Goal: Task Accomplishment & Management: Complete application form

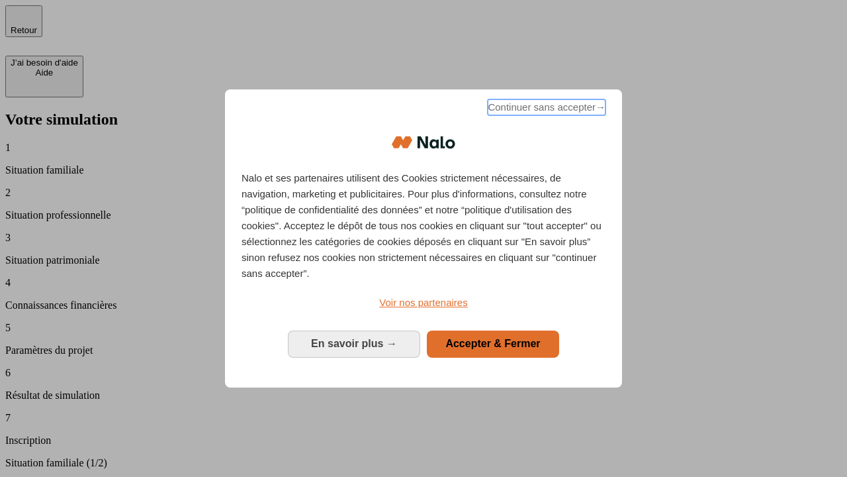
click at [545, 109] on span "Continuer sans accepter →" at bounding box center [547, 107] width 118 height 16
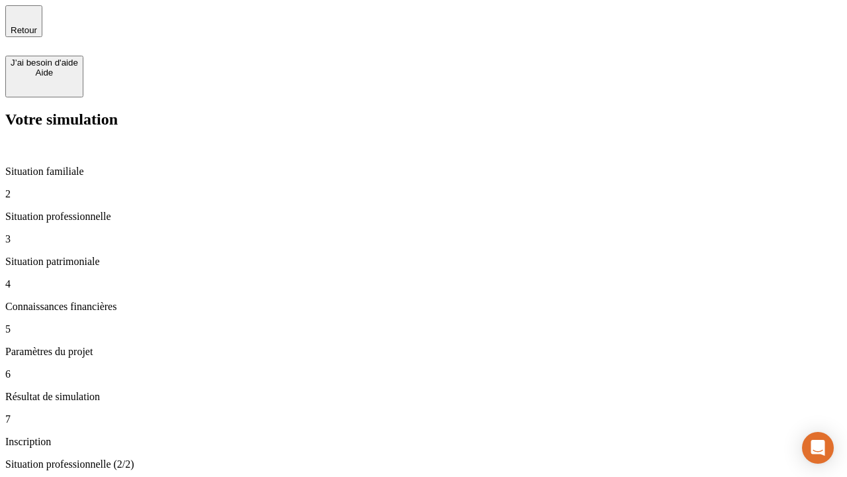
type input "30 000"
type input "40 000"
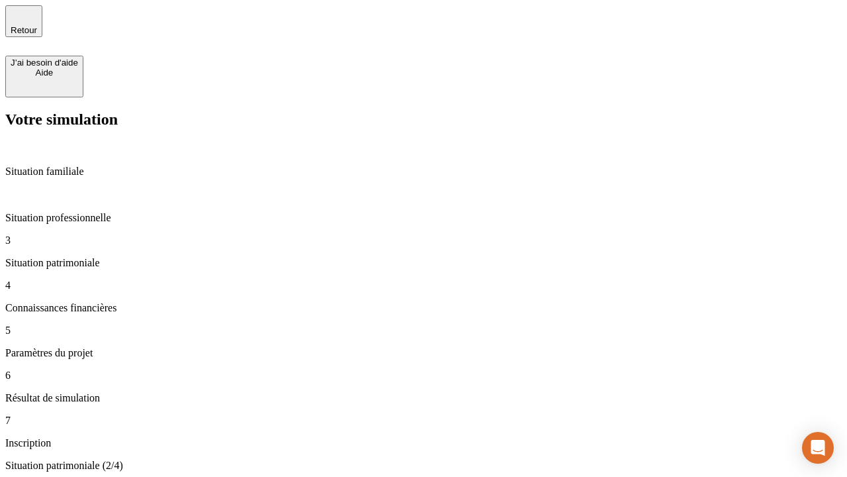
type input "1 100"
type input "20"
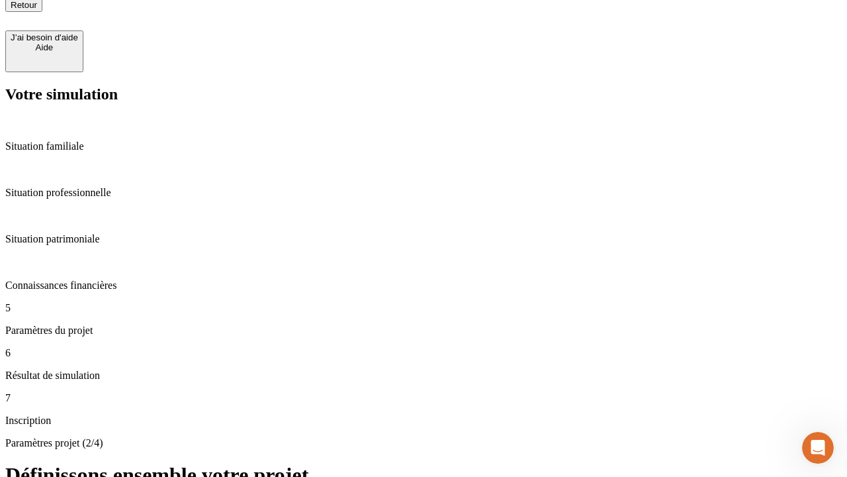
scroll to position [13, 0]
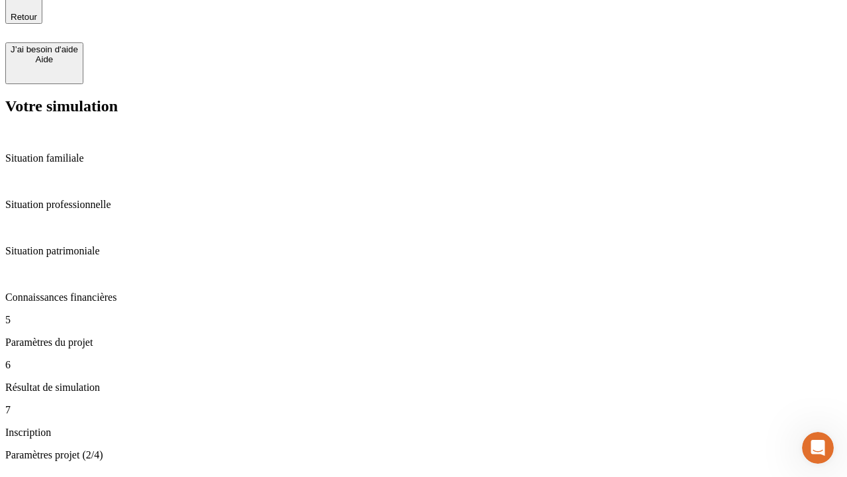
type input "40"
type input "62"
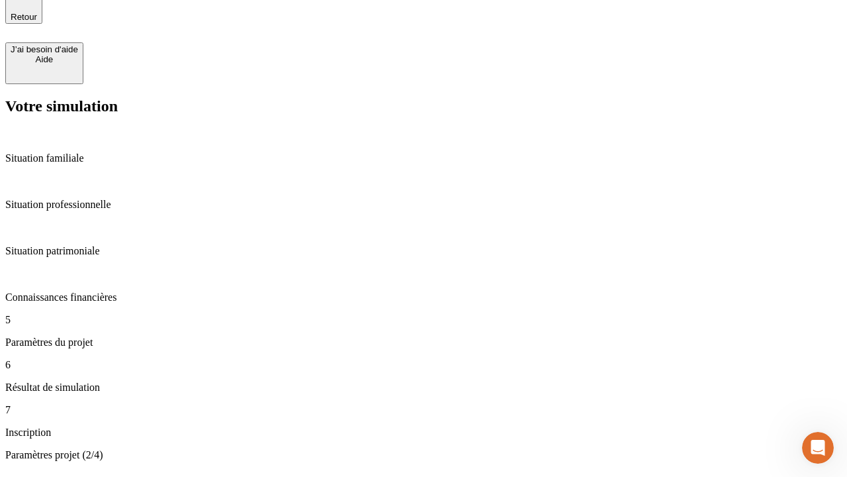
type input "50 000"
type input "640"
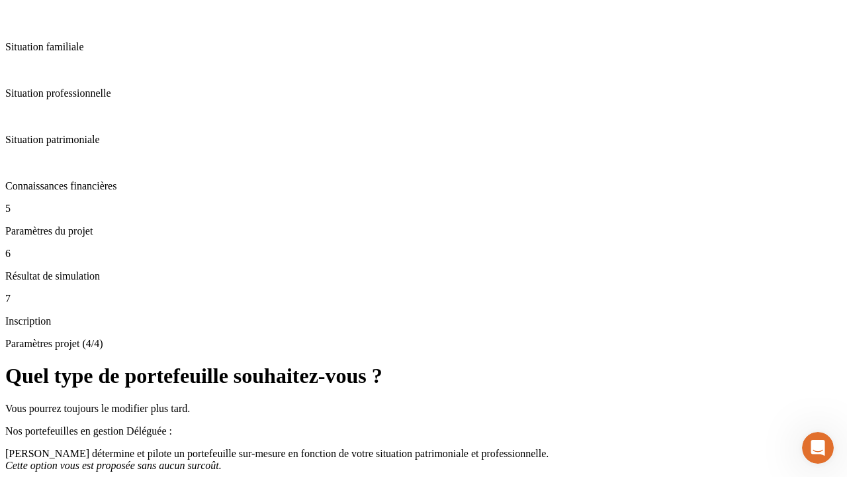
scroll to position [17, 0]
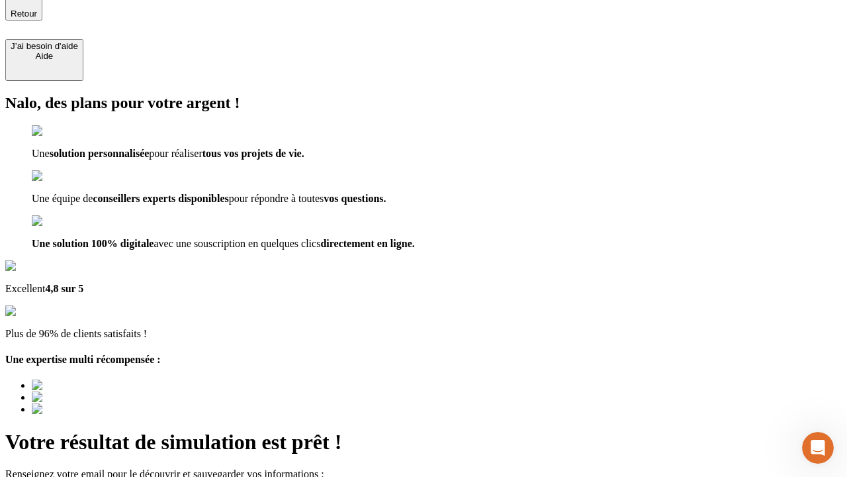
type input "[EMAIL_ADDRESS][DOMAIN_NAME]"
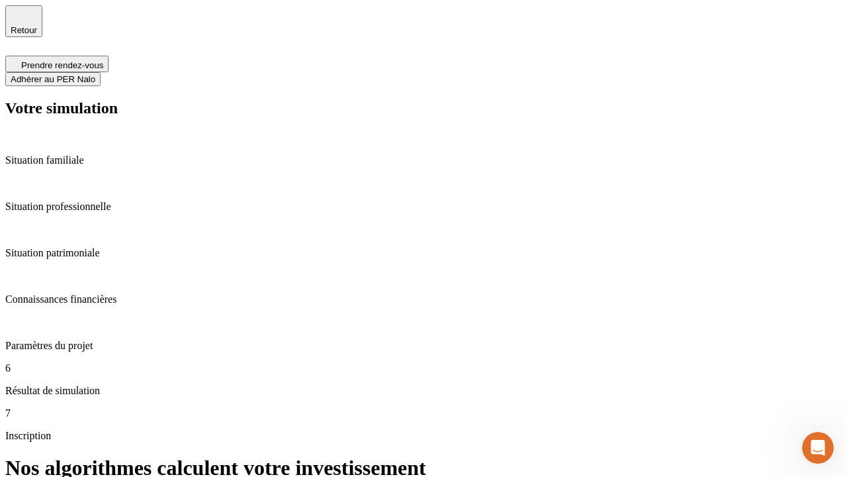
scroll to position [5, 0]
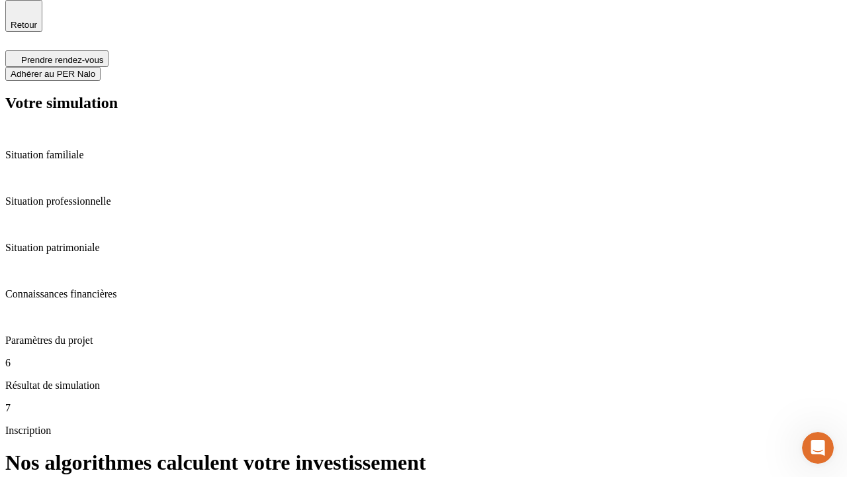
click at [95, 69] on span "Adhérer au PER Nalo" at bounding box center [53, 74] width 85 height 10
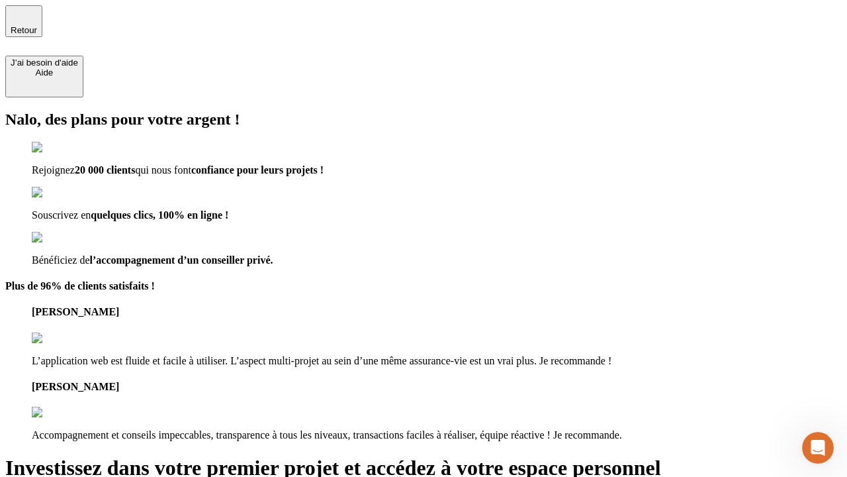
type input "abc"
